Goal: Information Seeking & Learning: Check status

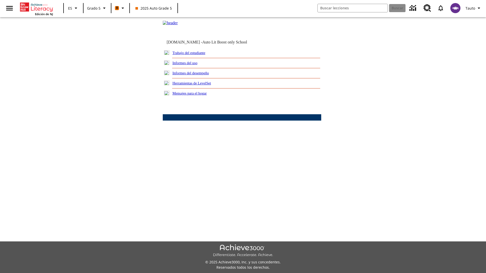
click at [197, 75] on link "Informes del desempeño" at bounding box center [190, 73] width 36 height 4
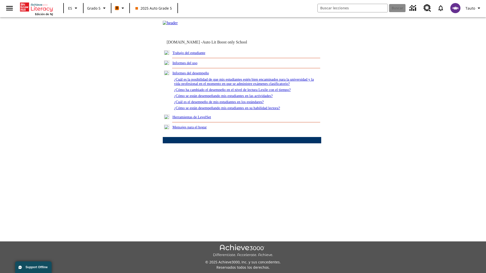
click at [236, 110] on link "¿Cómo se están desempeñando mis estudiantes en su habilidad lectora?" at bounding box center [227, 108] width 106 height 4
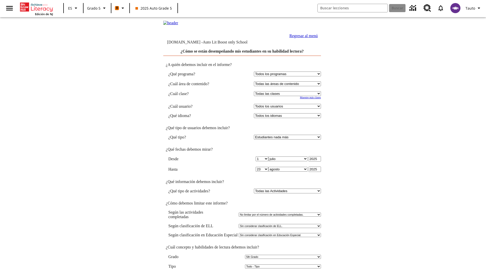
click at [288, 96] on select "Seleccionar una clase: Todas las clases 2025 Auto Grade 5 OL 2025 Auto Grade 6" at bounding box center [287, 93] width 67 height 5
select select "11133131"
click at [288, 109] on select "Todos los usuarios Cat, Sautoen Cat, Sautoes Cat, Sautoss Donotlogin, Sautoen T…" at bounding box center [287, 106] width 67 height 5
select select "21437107"
